Goal: Task Accomplishment & Management: Manage account settings

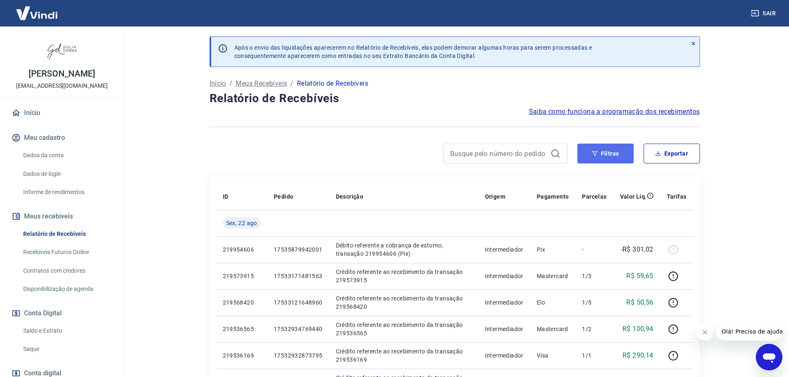
click at [612, 155] on button "Filtros" at bounding box center [605, 154] width 56 height 20
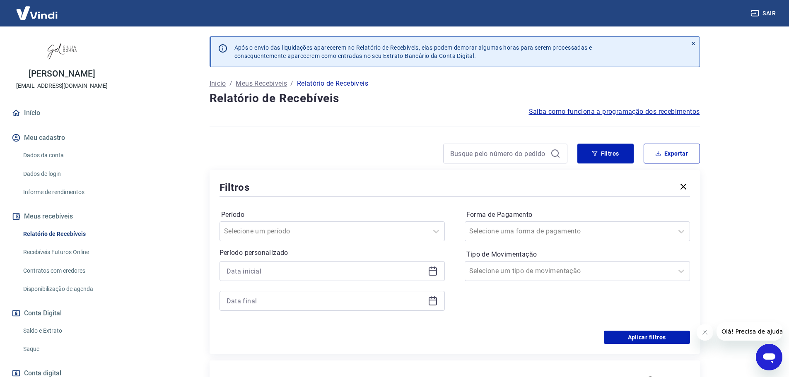
click at [433, 272] on icon at bounding box center [433, 271] width 10 height 10
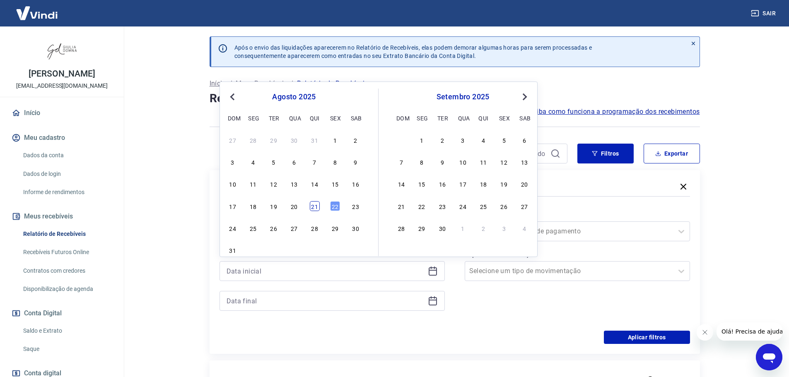
click at [314, 207] on div "21" at bounding box center [315, 206] width 10 height 10
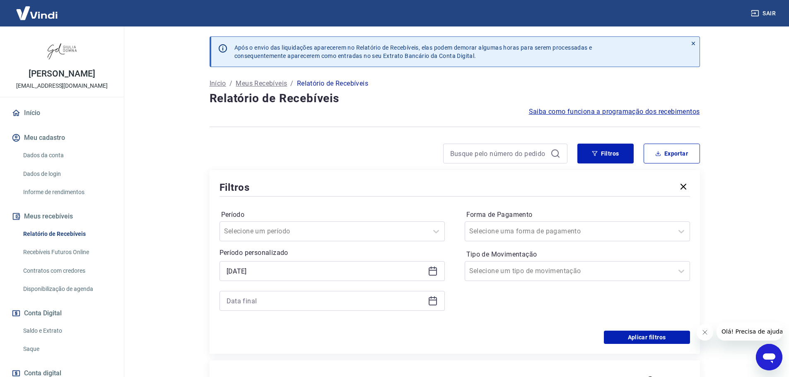
type input "[DATE]"
click at [433, 304] on icon at bounding box center [433, 301] width 10 height 10
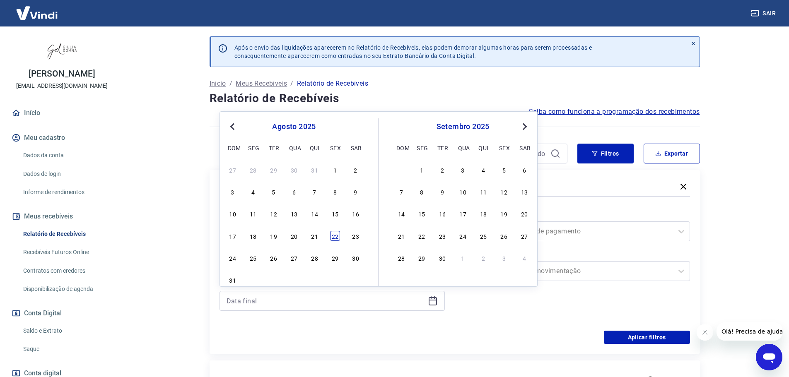
click at [336, 235] on div "22" at bounding box center [335, 236] width 10 height 10
type input "[DATE]"
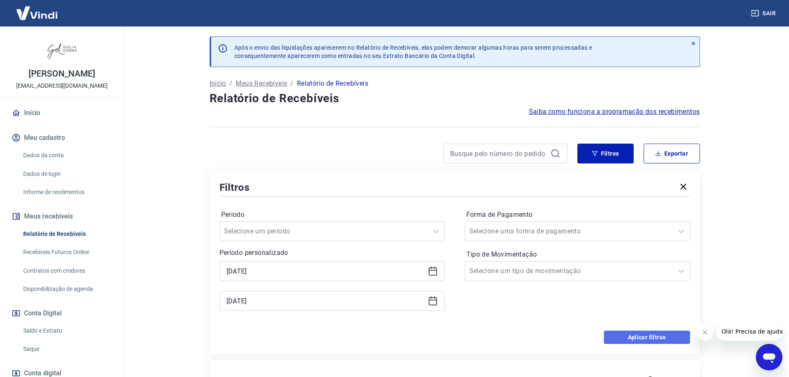
click at [637, 334] on button "Aplicar filtros" at bounding box center [647, 337] width 86 height 13
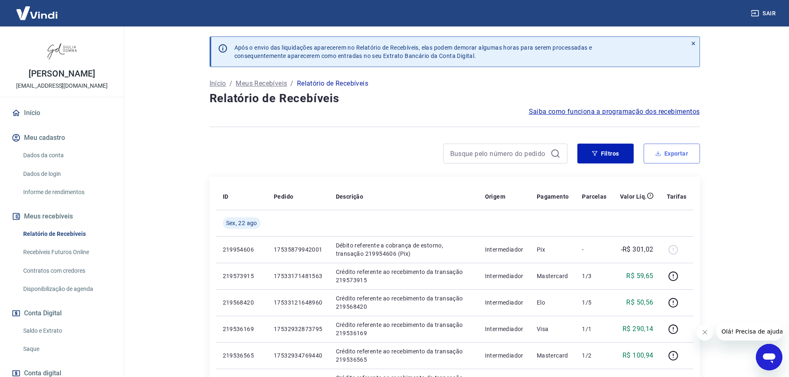
click at [680, 154] on button "Exportar" at bounding box center [672, 154] width 56 height 20
type input "[DATE]"
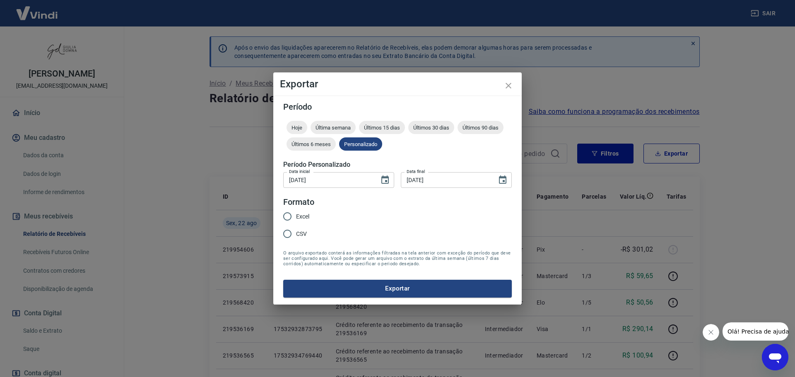
click at [288, 215] on input "Excel" at bounding box center [287, 216] width 17 height 17
radio input "true"
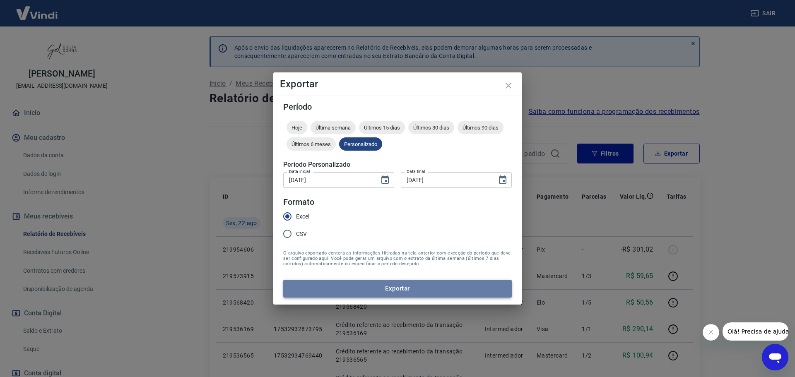
click at [417, 291] on button "Exportar" at bounding box center [397, 288] width 229 height 17
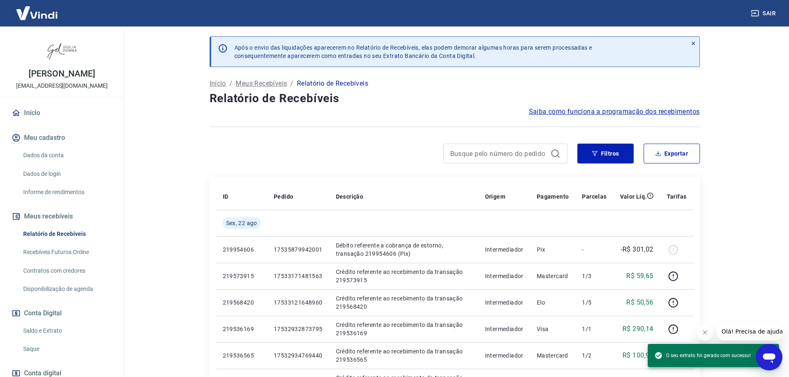
click at [31, 351] on link "Saque" at bounding box center [67, 349] width 94 height 17
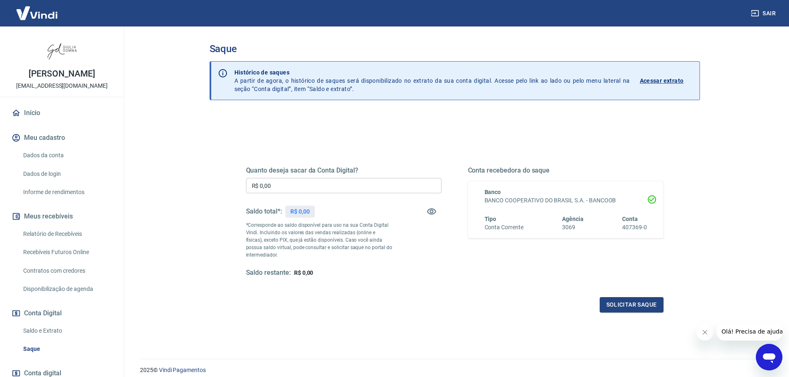
click at [307, 185] on input "R$ 0,00" at bounding box center [344, 185] width 196 height 15
type input "R$ 2.200,36"
click at [623, 305] on button "Solicitar saque" at bounding box center [632, 304] width 64 height 15
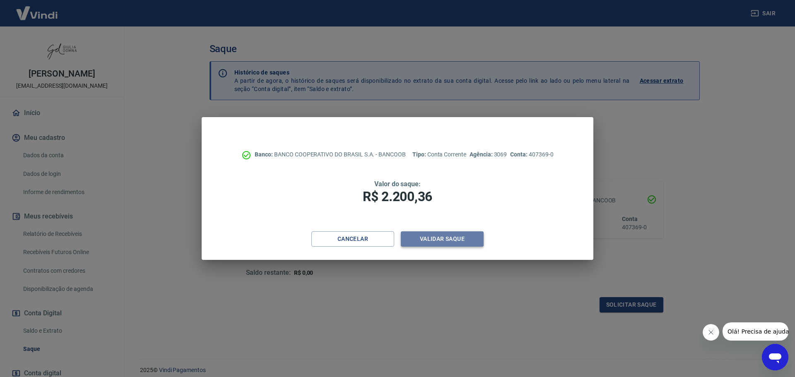
click at [437, 237] on button "Validar saque" at bounding box center [442, 239] width 83 height 15
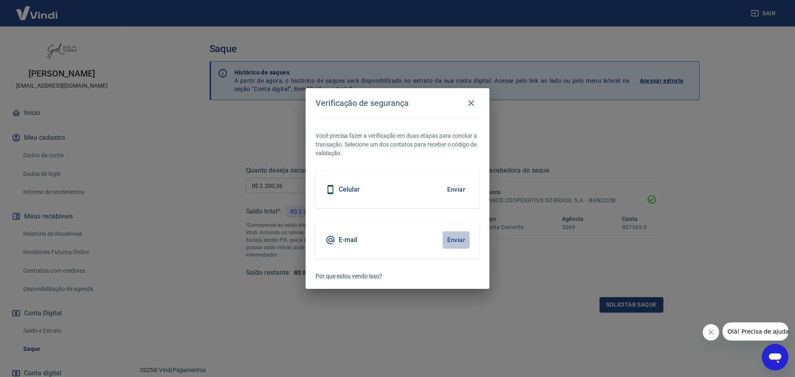
click at [464, 239] on button "Enviar" at bounding box center [456, 240] width 27 height 17
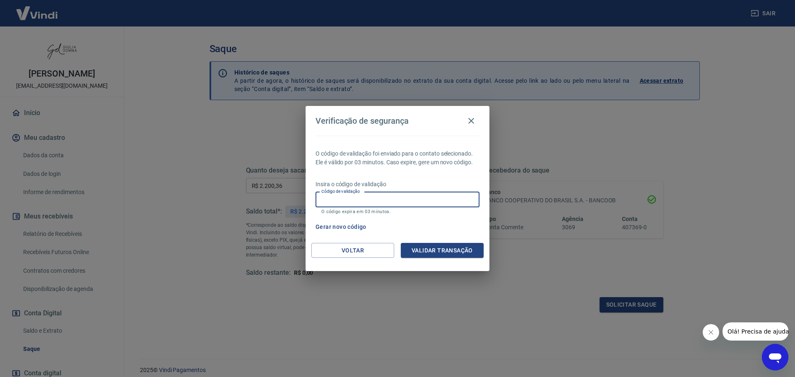
click at [382, 199] on input "Código de validação" at bounding box center [398, 199] width 164 height 15
paste input "855175"
type input "855175"
click at [439, 251] on button "Validar transação" at bounding box center [442, 250] width 83 height 15
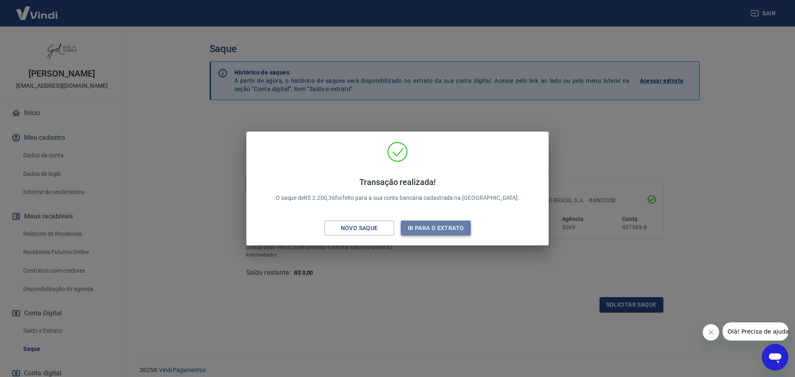
click at [432, 229] on button "Ir para o extrato" at bounding box center [436, 228] width 70 height 15
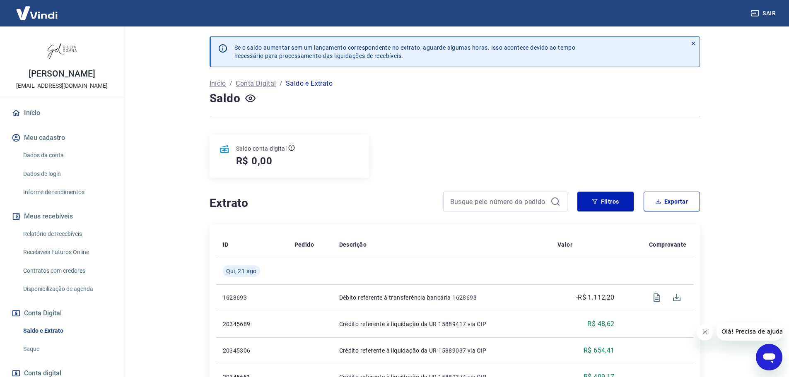
click at [31, 348] on link "Saque" at bounding box center [67, 349] width 94 height 17
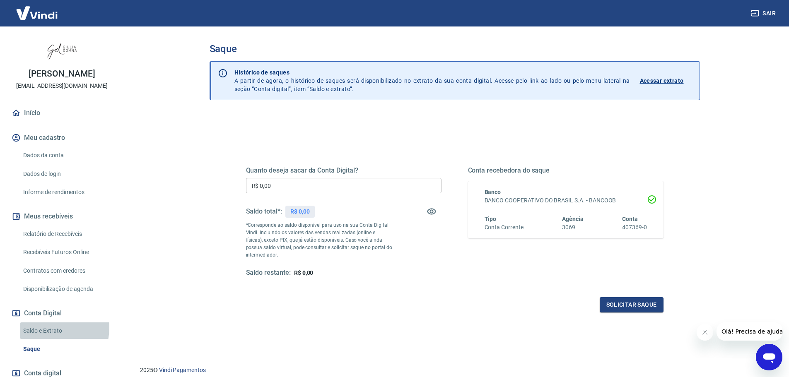
click at [45, 328] on link "Saldo e Extrato" at bounding box center [67, 331] width 94 height 17
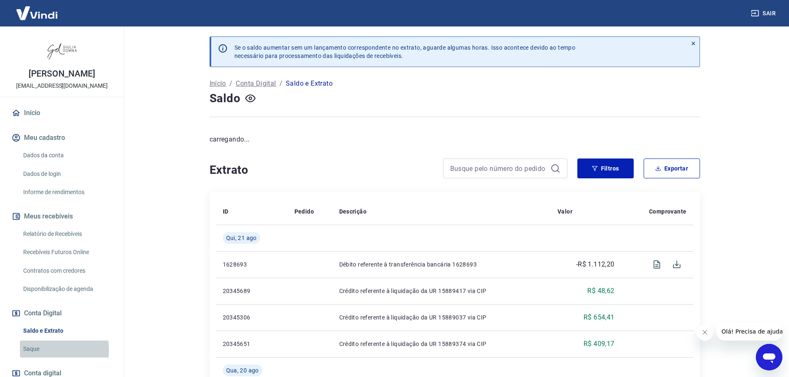
click at [34, 351] on link "Saque" at bounding box center [67, 349] width 94 height 17
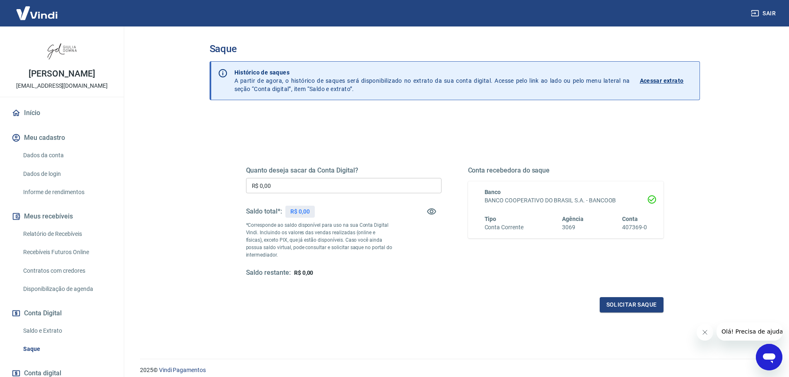
click at [42, 331] on link "Saldo e Extrato" at bounding box center [67, 331] width 94 height 17
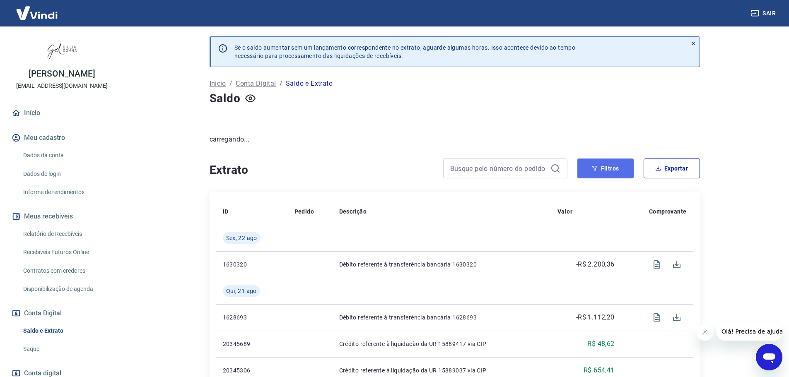
click at [608, 164] on button "Filtros" at bounding box center [605, 169] width 56 height 20
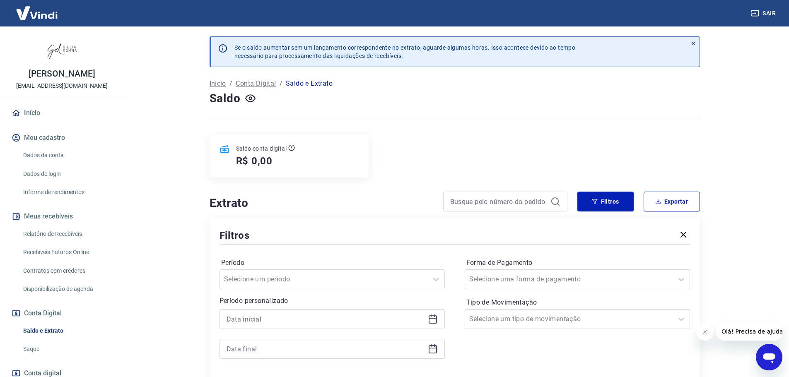
click at [434, 320] on icon at bounding box center [433, 319] width 10 height 10
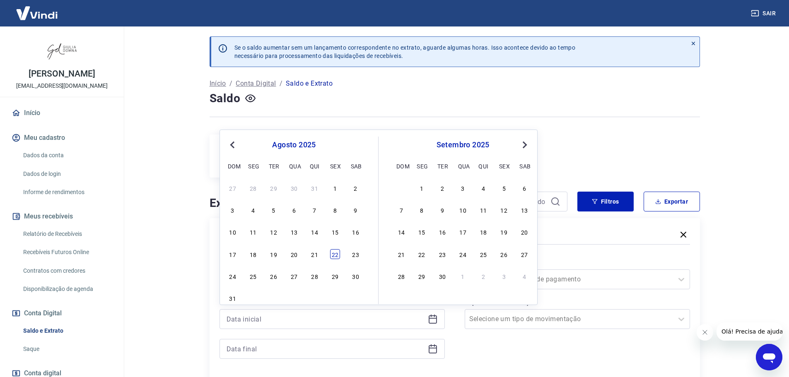
click at [336, 254] on div "22" at bounding box center [335, 254] width 10 height 10
type input "[DATE]"
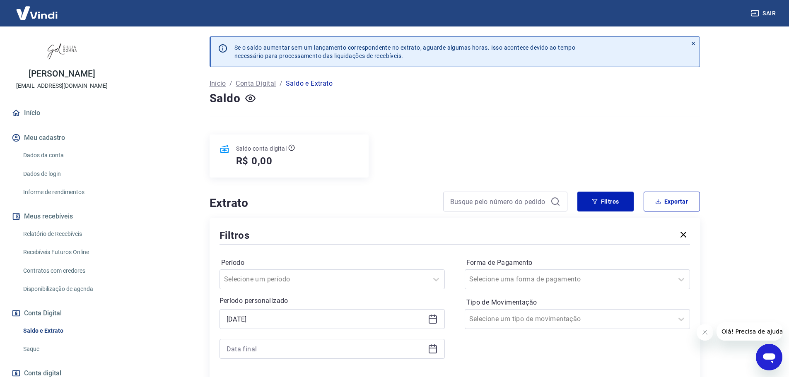
click at [433, 354] on div at bounding box center [332, 349] width 225 height 20
click at [430, 350] on icon at bounding box center [433, 349] width 10 height 10
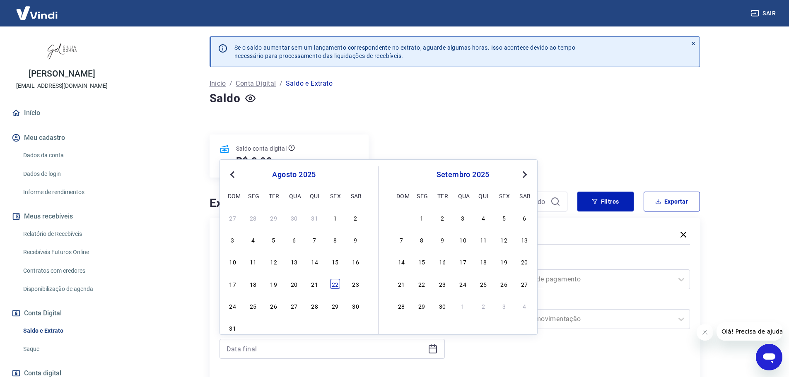
click at [334, 286] on div "22" at bounding box center [335, 284] width 10 height 10
type input "[DATE]"
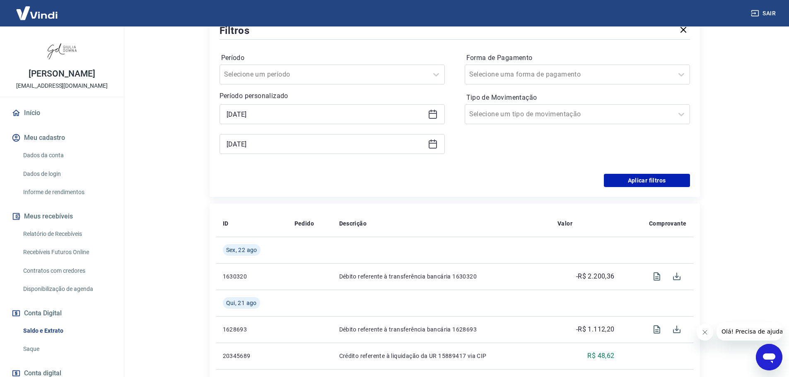
scroll to position [207, 0]
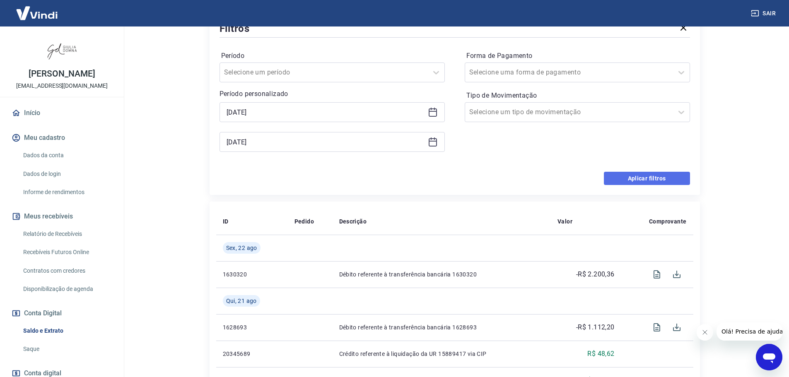
click at [643, 177] on button "Aplicar filtros" at bounding box center [647, 178] width 86 height 13
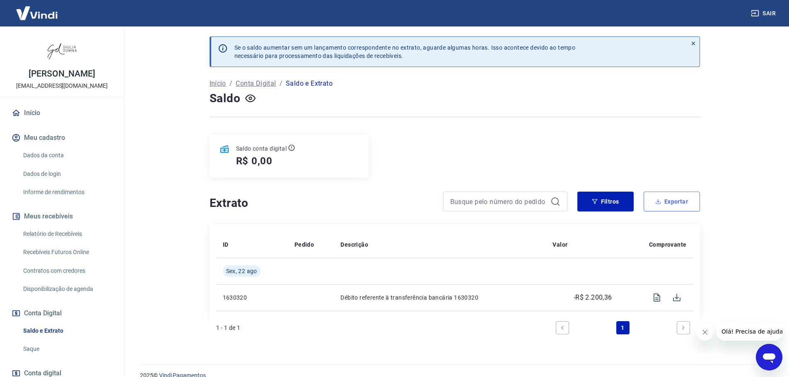
click at [681, 200] on button "Exportar" at bounding box center [672, 202] width 56 height 20
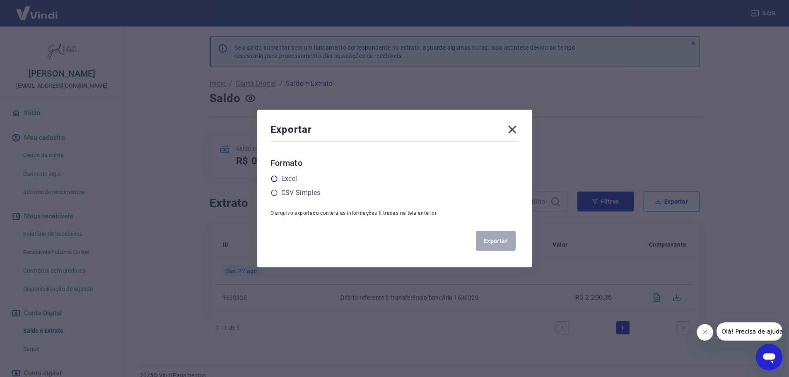
click at [278, 179] on icon at bounding box center [274, 178] width 7 height 7
click at [0, 0] on input "radio" at bounding box center [0, 0] width 0 height 0
click at [501, 243] on button "Exportar" at bounding box center [496, 241] width 40 height 20
